Goal: Navigation & Orientation: Find specific page/section

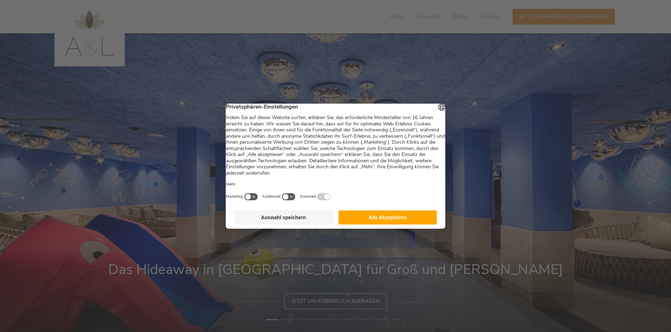
click at [350, 220] on button "Alle Akzeptieren" at bounding box center [387, 217] width 99 height 14
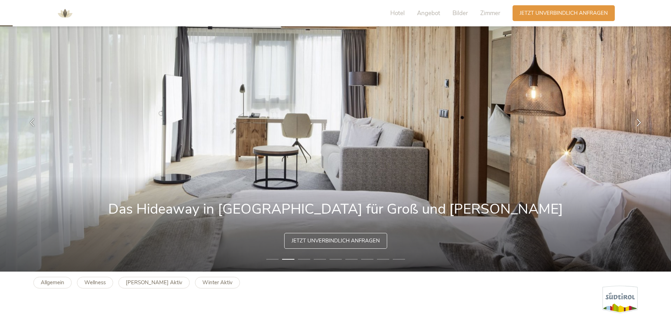
scroll to position [70, 0]
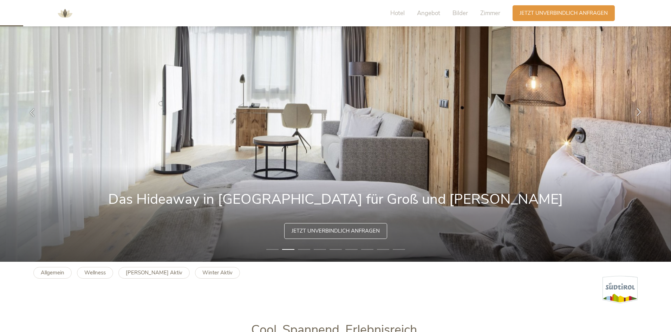
click at [638, 111] on icon at bounding box center [638, 112] width 8 height 8
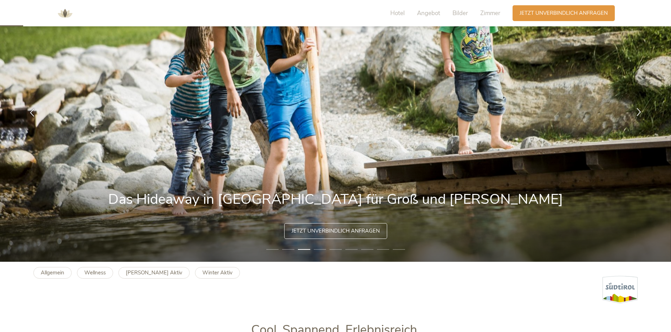
click at [637, 111] on icon at bounding box center [638, 112] width 8 height 8
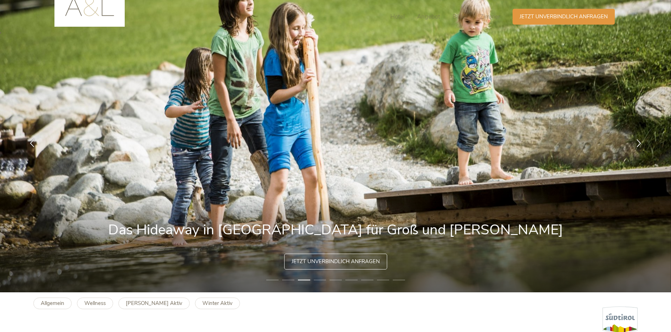
scroll to position [0, 0]
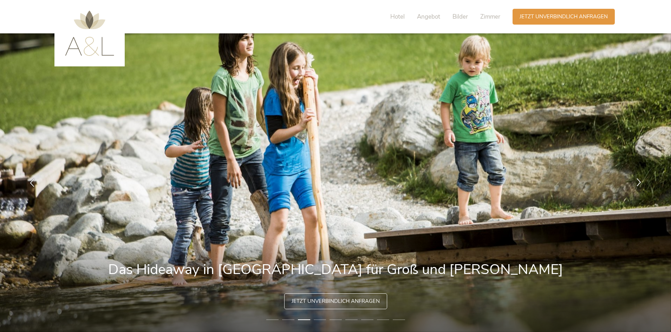
click at [637, 178] on icon at bounding box center [638, 182] width 8 height 8
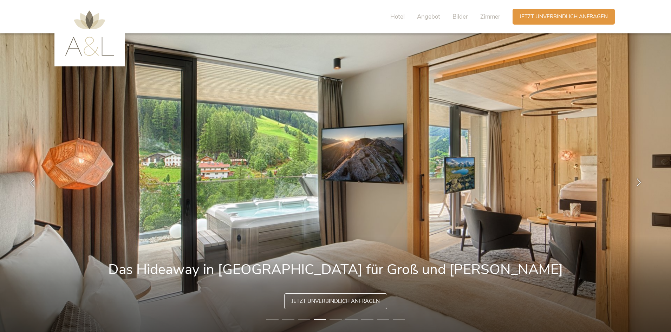
click at [638, 177] on div at bounding box center [638, 183] width 22 height 22
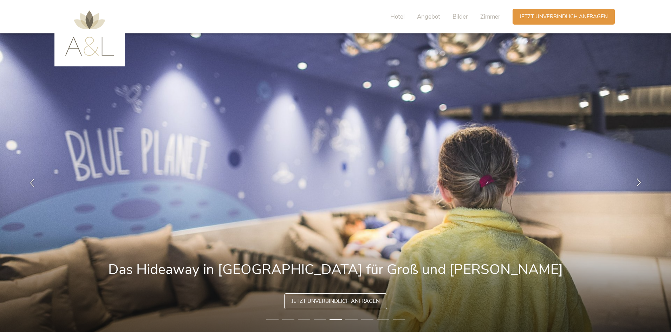
click at [638, 177] on div at bounding box center [638, 183] width 22 height 22
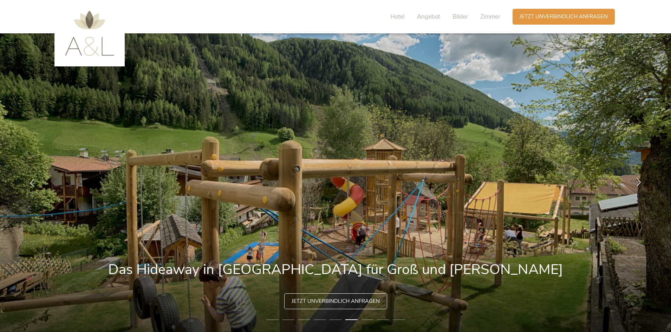
click at [638, 177] on div at bounding box center [638, 183] width 22 height 22
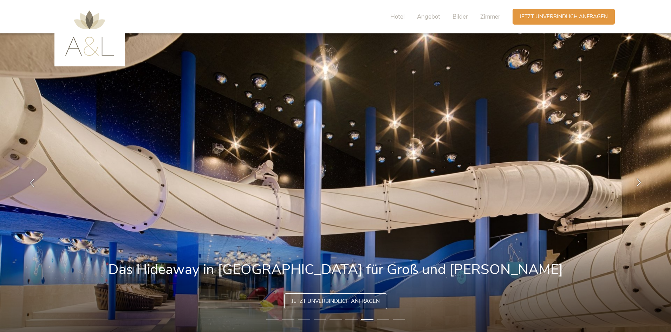
click at [638, 177] on div at bounding box center [638, 183] width 22 height 22
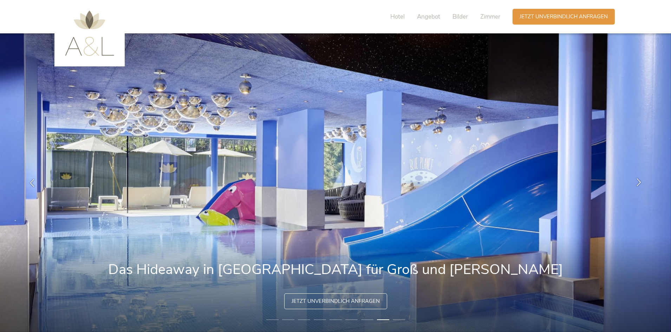
click at [638, 177] on div at bounding box center [638, 183] width 22 height 22
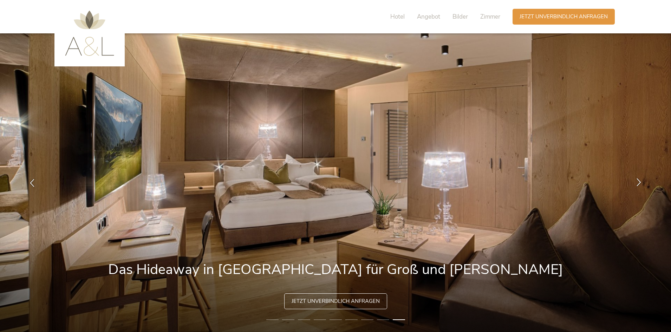
click at [638, 177] on div at bounding box center [638, 183] width 22 height 22
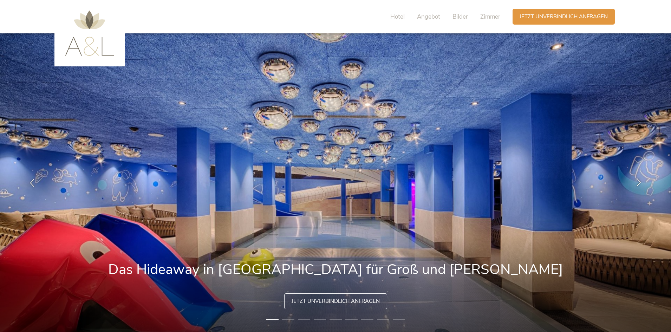
click at [638, 177] on div at bounding box center [638, 183] width 22 height 22
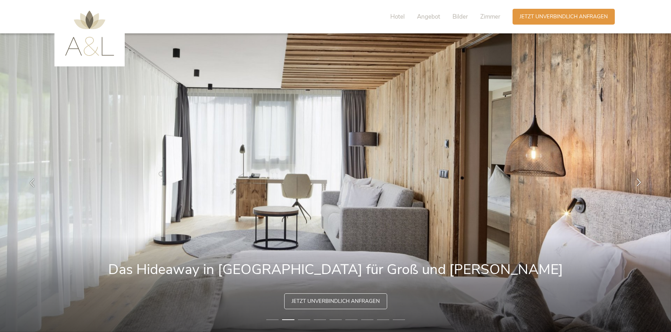
click at [638, 177] on div at bounding box center [638, 183] width 22 height 22
